Goal: Information Seeking & Learning: Learn about a topic

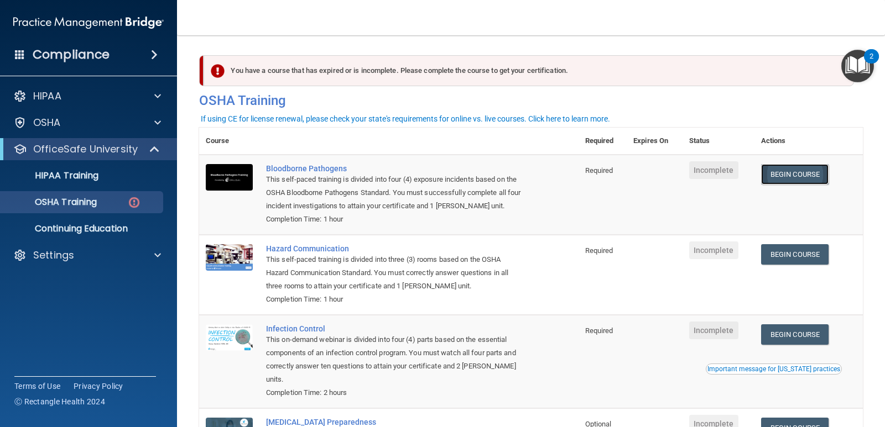
click at [784, 177] on link "Begin Course" at bounding box center [794, 174] width 67 height 20
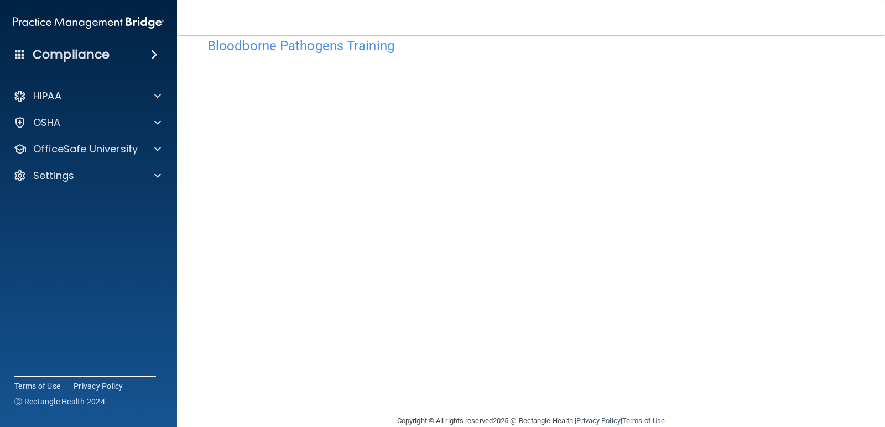
scroll to position [46, 0]
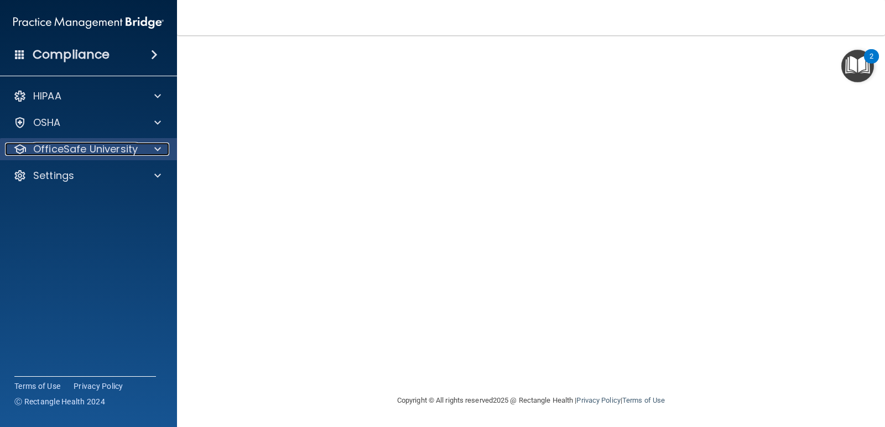
click at [91, 152] on p "OfficeSafe University" at bounding box center [85, 149] width 105 height 13
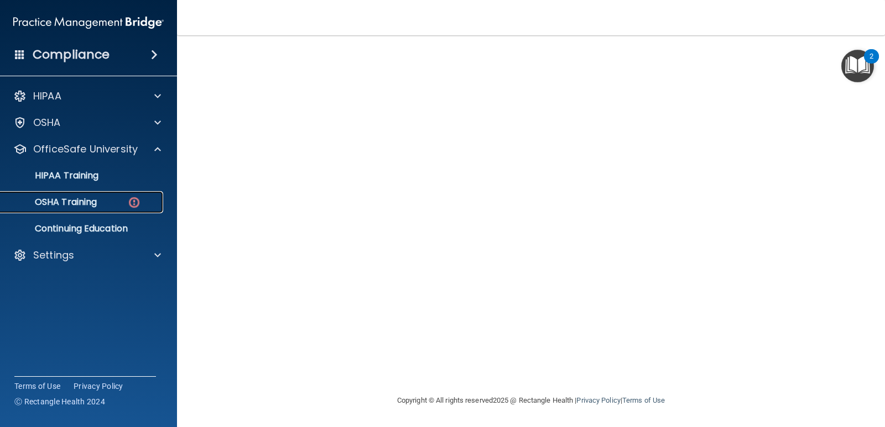
click at [115, 201] on div "OSHA Training" at bounding box center [82, 202] width 151 height 11
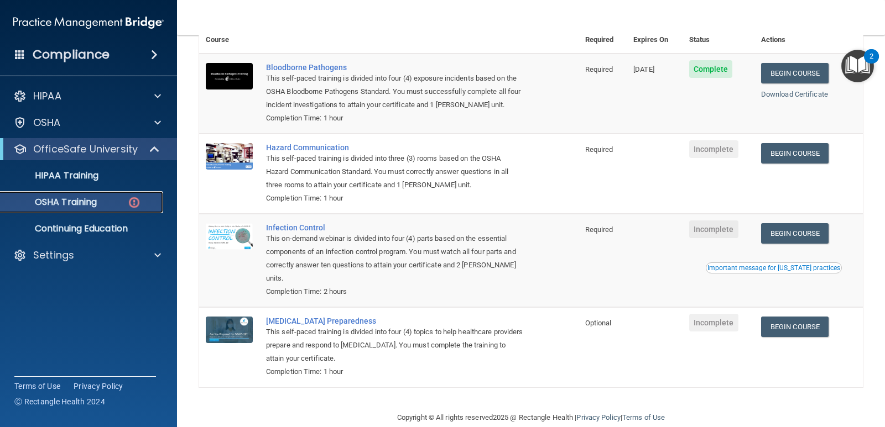
scroll to position [66, 0]
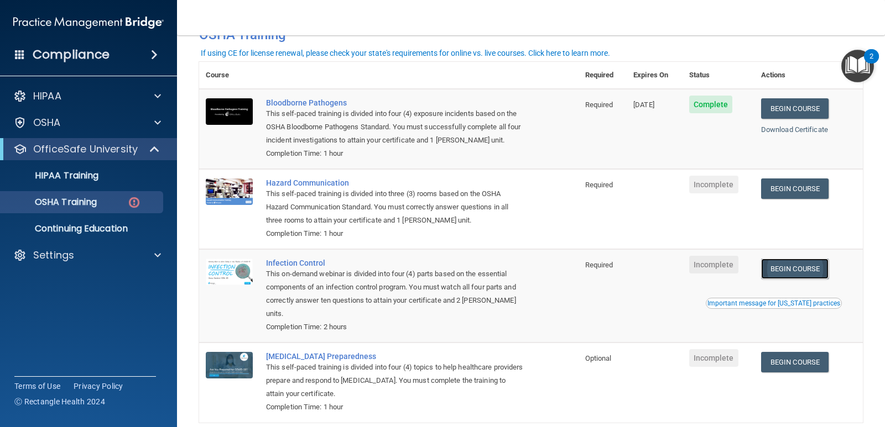
click at [799, 269] on link "Begin Course" at bounding box center [794, 269] width 67 height 20
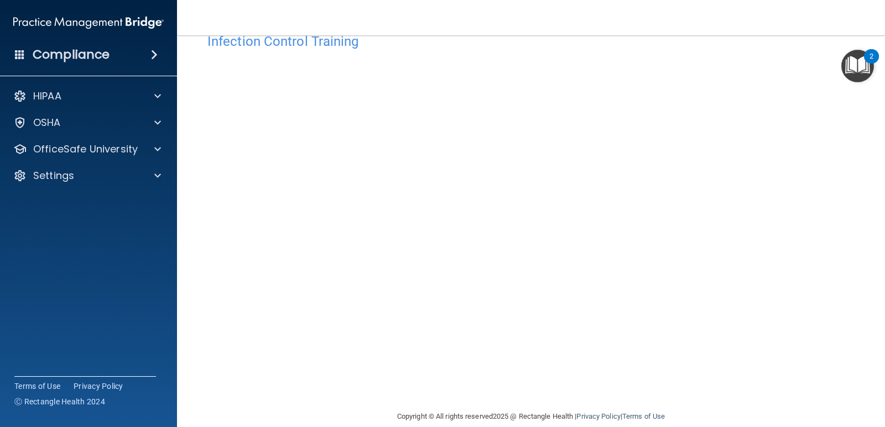
scroll to position [46, 0]
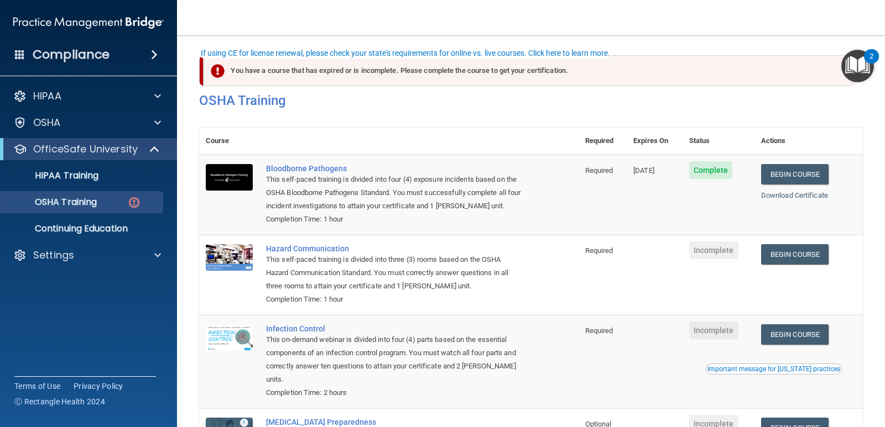
scroll to position [66, 0]
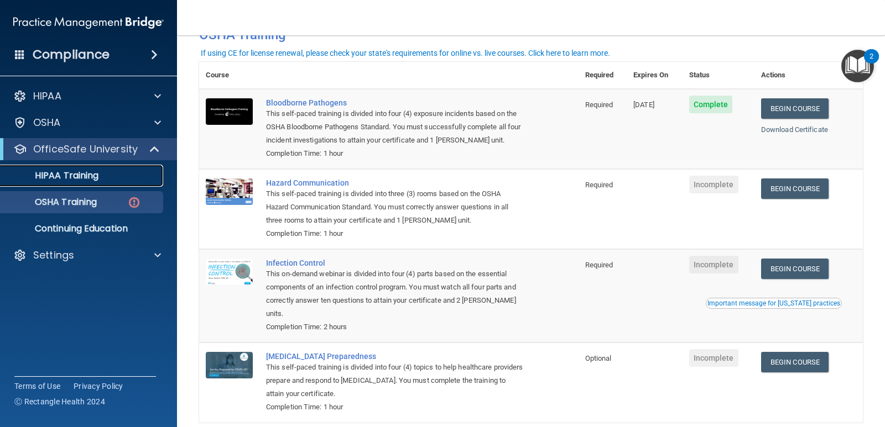
click at [117, 171] on div "HIPAA Training" at bounding box center [82, 175] width 151 height 11
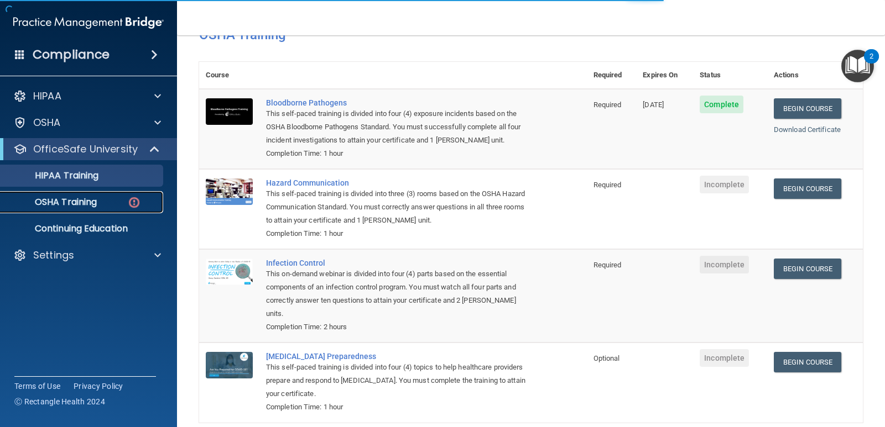
click at [100, 203] on div "OSHA Training" at bounding box center [82, 202] width 151 height 11
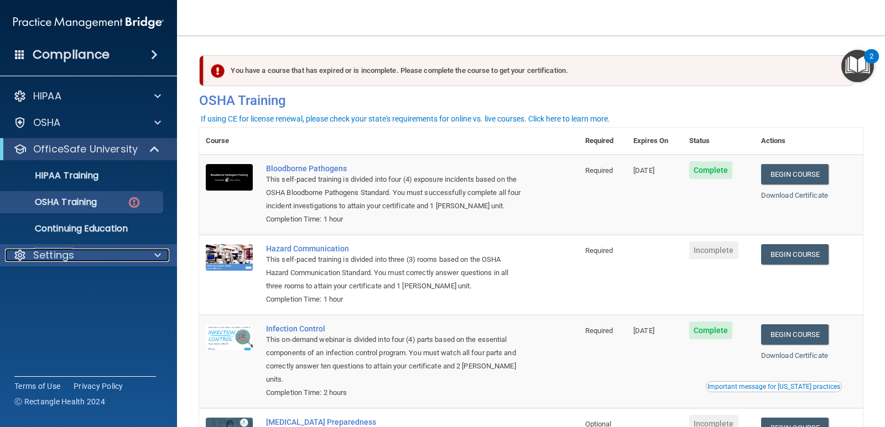
click at [76, 249] on div "Settings" at bounding box center [73, 255] width 137 height 13
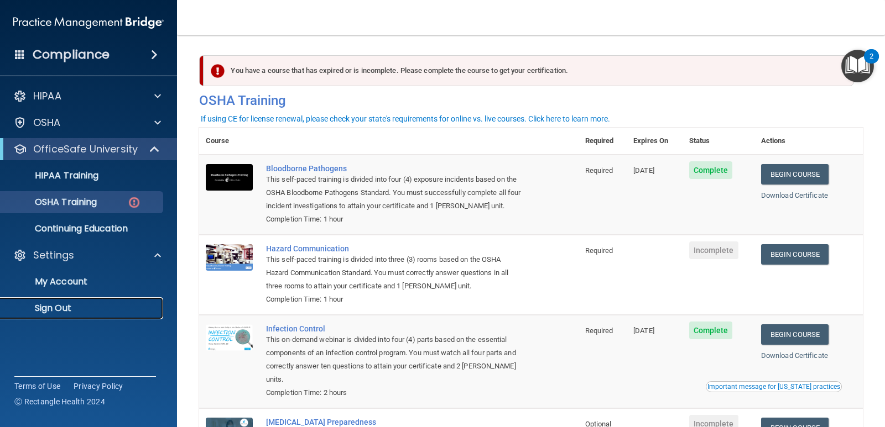
click at [50, 309] on p "Sign Out" at bounding box center [82, 308] width 151 height 11
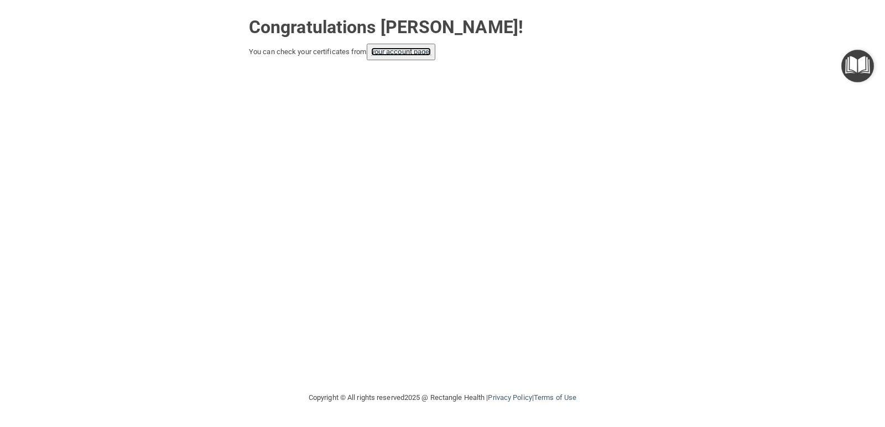
click at [400, 49] on link "your account page!" at bounding box center [401, 52] width 60 height 8
